Goal: Navigation & Orientation: Find specific page/section

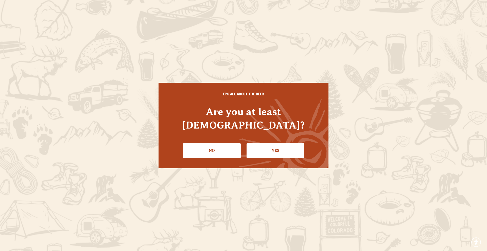
click at [278, 146] on link "Yes" at bounding box center [275, 150] width 58 height 15
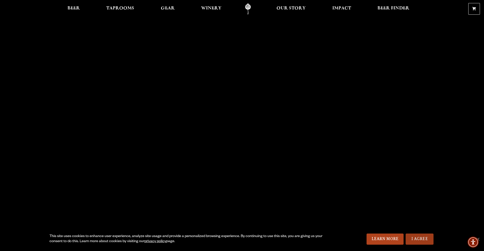
click at [413, 236] on link "I Agree" at bounding box center [419, 239] width 28 height 11
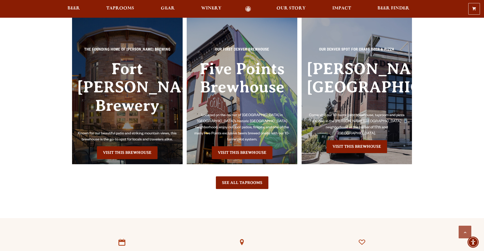
scroll to position [1166, 0]
click at [147, 147] on link "Visit this Brewhouse" at bounding box center [127, 153] width 61 height 13
